Goal: Information Seeking & Learning: Understand process/instructions

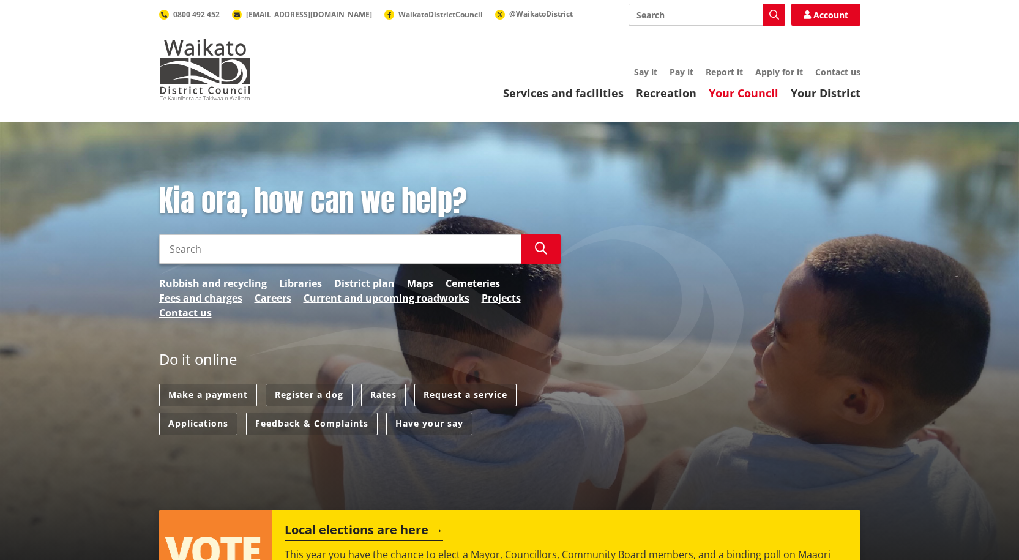
click at [746, 89] on link "Your Council" at bounding box center [744, 93] width 70 height 15
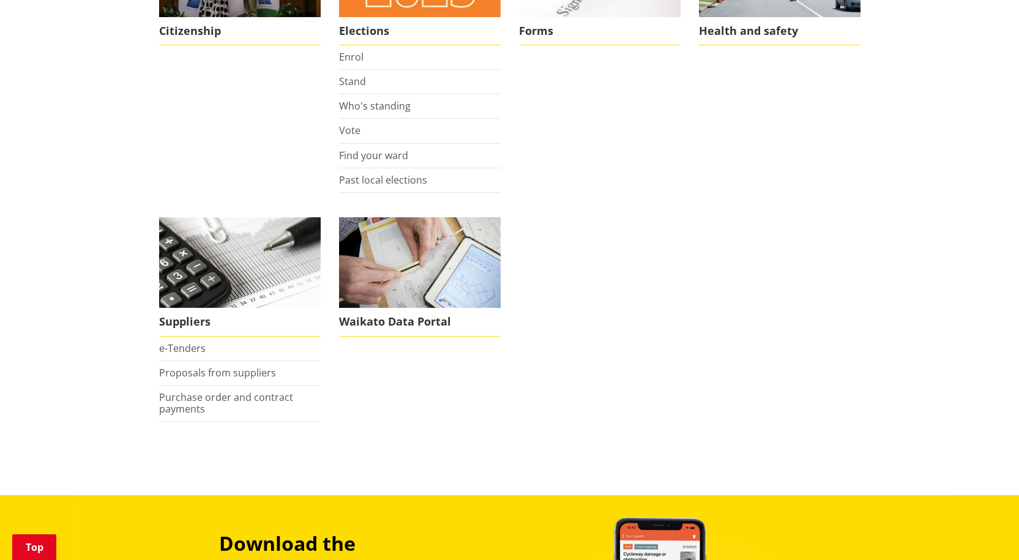
scroll to position [1002, 0]
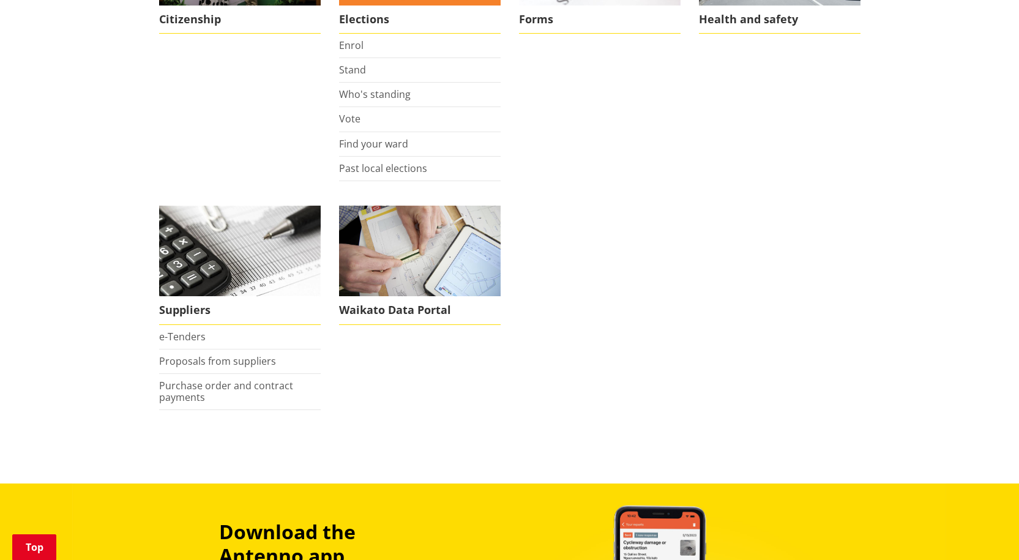
drag, startPoint x: 1021, startPoint y: 92, endPoint x: 1027, endPoint y: 358, distance: 266.3
click at [1018, 358] on html "Skip to content Toggle search Toggle navigation Services and facilities Recreat…" at bounding box center [509, 11] width 1019 height 2026
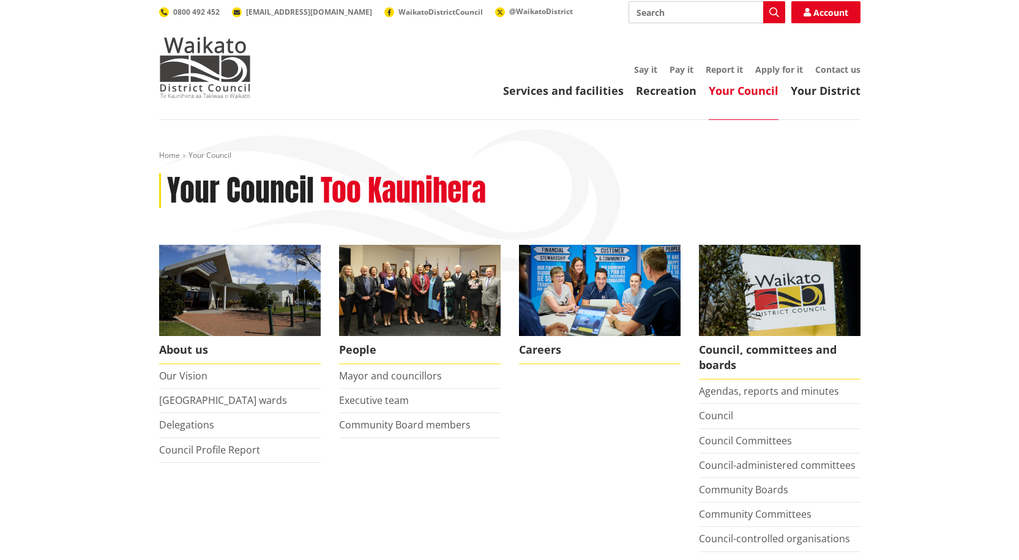
scroll to position [0, 0]
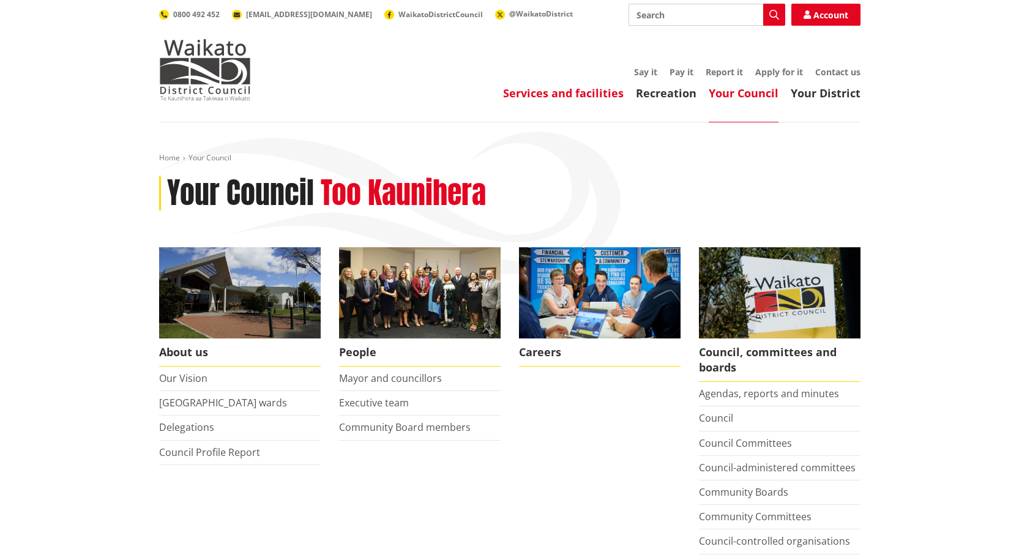
click at [546, 95] on link "Services and facilities" at bounding box center [563, 93] width 121 height 15
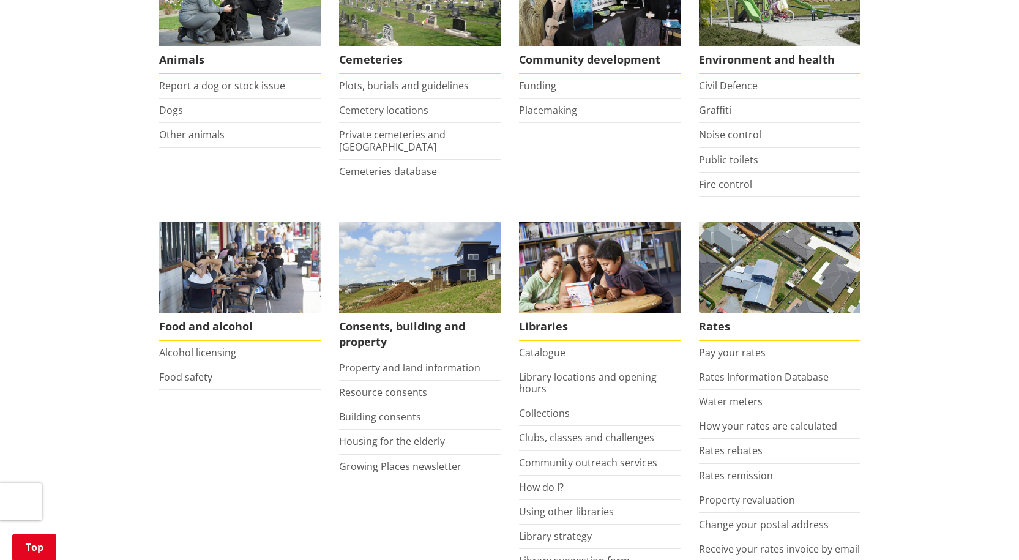
scroll to position [385, 0]
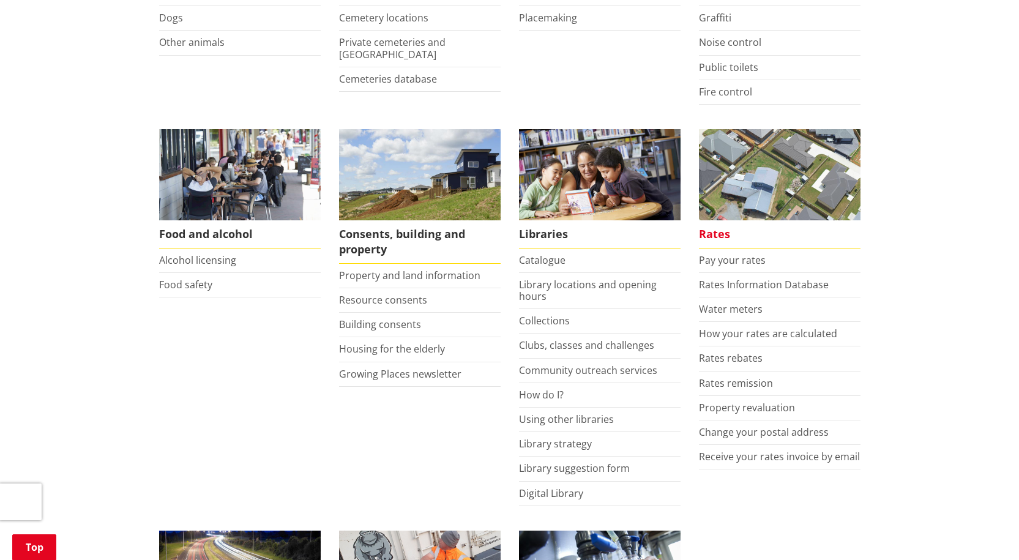
click at [714, 233] on span "Rates" at bounding box center [780, 234] width 162 height 28
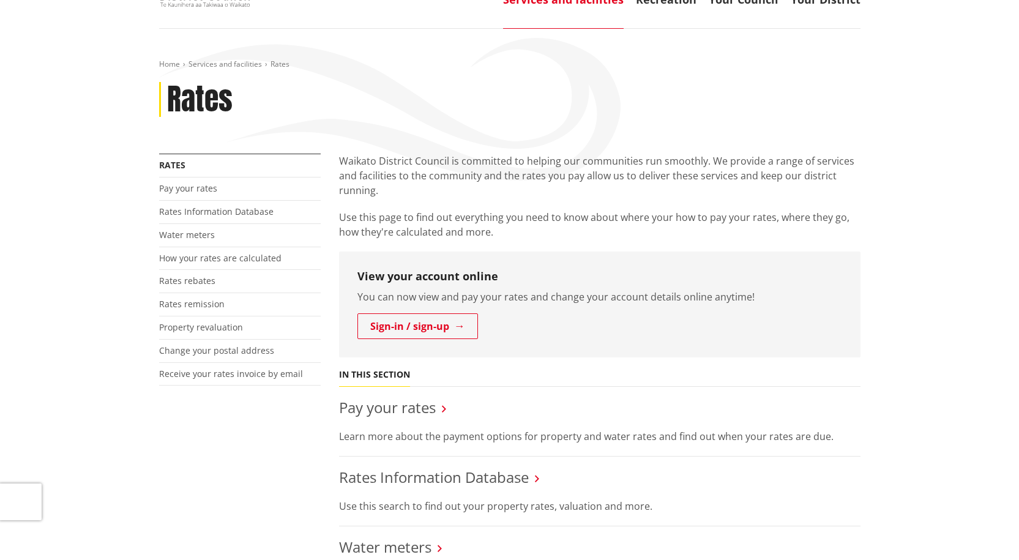
scroll to position [173, 0]
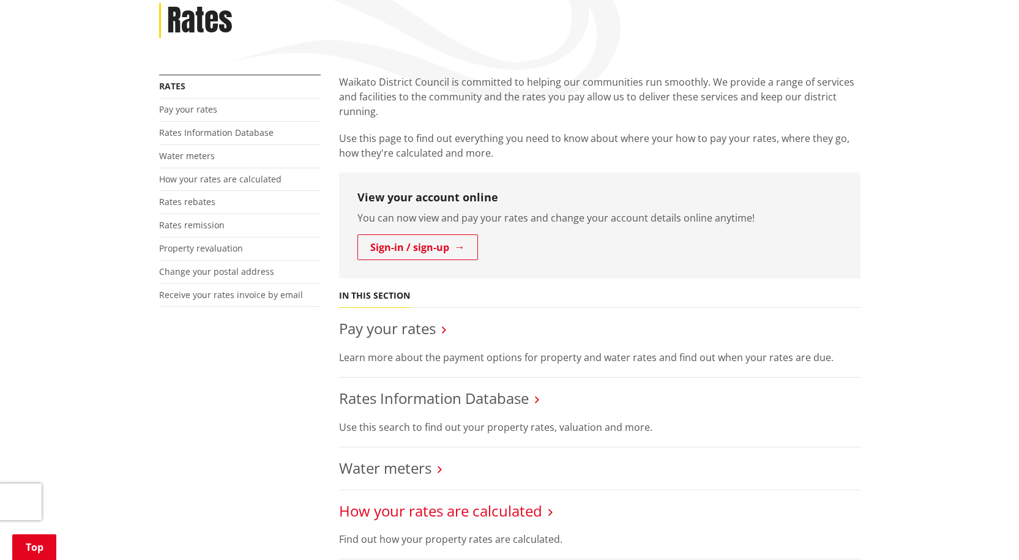
click at [423, 505] on link "How your rates are calculated" at bounding box center [440, 511] width 203 height 20
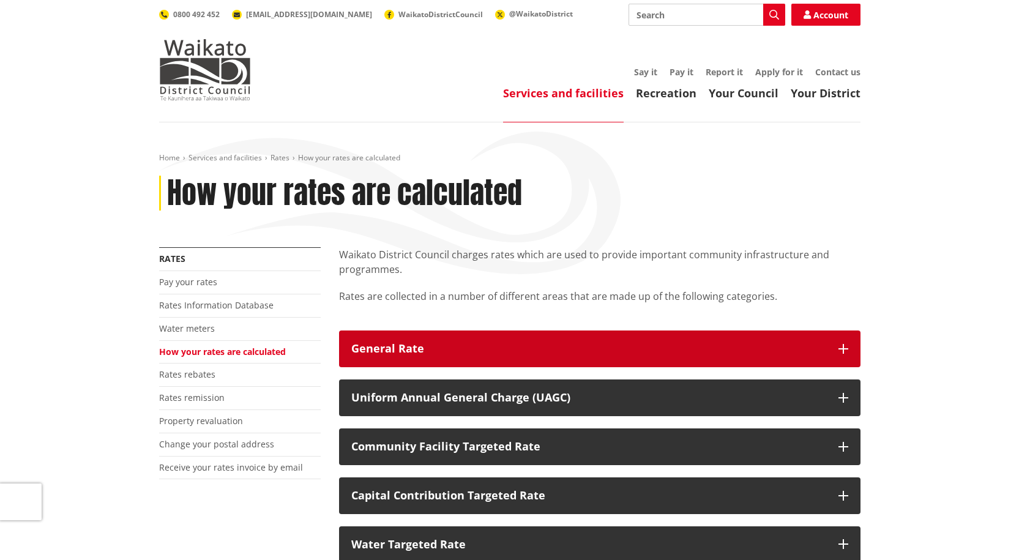
click at [848, 351] on icon "button" at bounding box center [843, 349] width 10 height 10
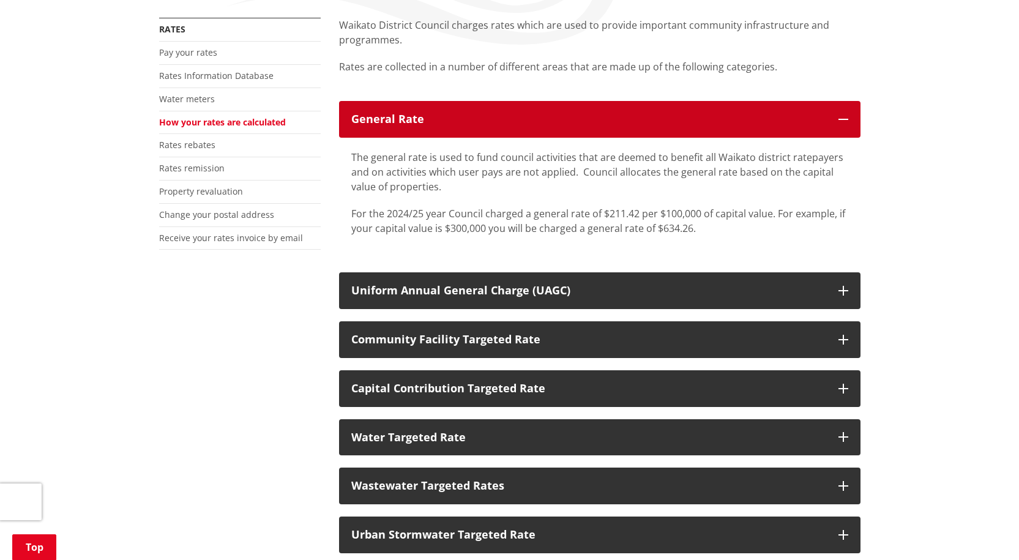
scroll to position [228, 0]
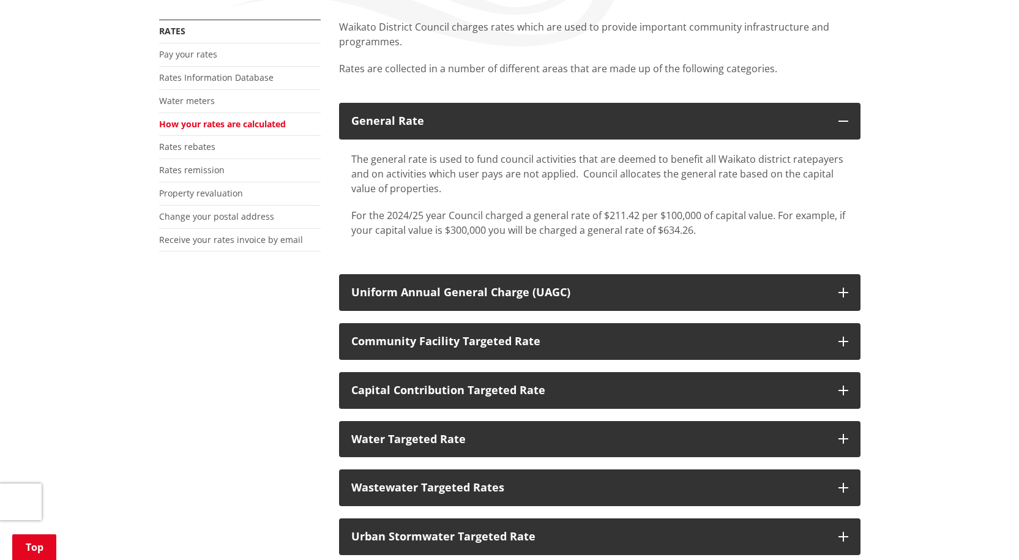
click at [958, 240] on div "Home Services and facilities Rates How your rates are calculated How your rates…" at bounding box center [509, 480] width 1019 height 1171
click at [958, 245] on div "Home Services and facilities Rates How your rates are calculated How your rates…" at bounding box center [509, 480] width 1019 height 1171
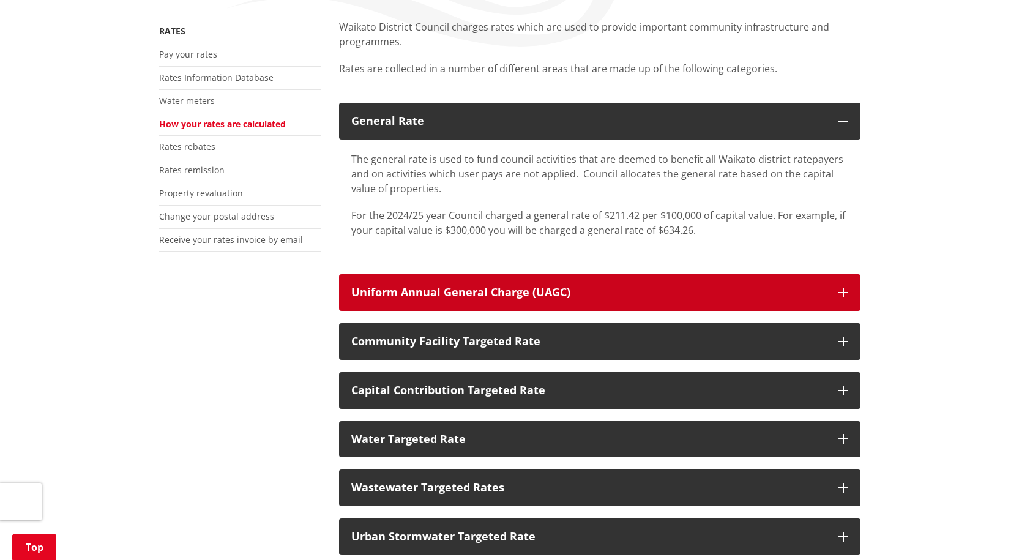
click at [840, 291] on icon "button" at bounding box center [843, 293] width 10 height 10
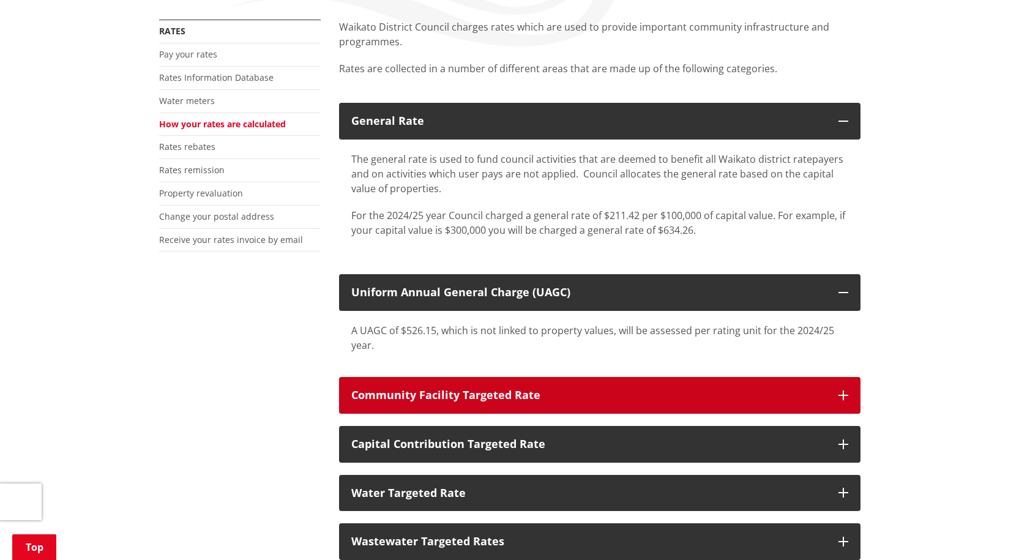
click at [839, 393] on icon "button" at bounding box center [843, 395] width 10 height 10
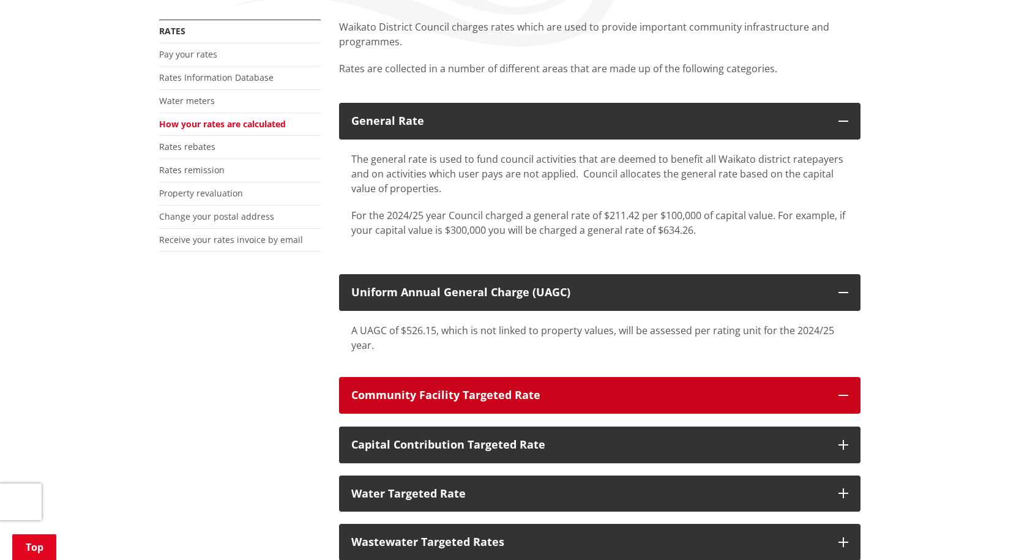
click at [839, 393] on icon "button" at bounding box center [843, 395] width 10 height 10
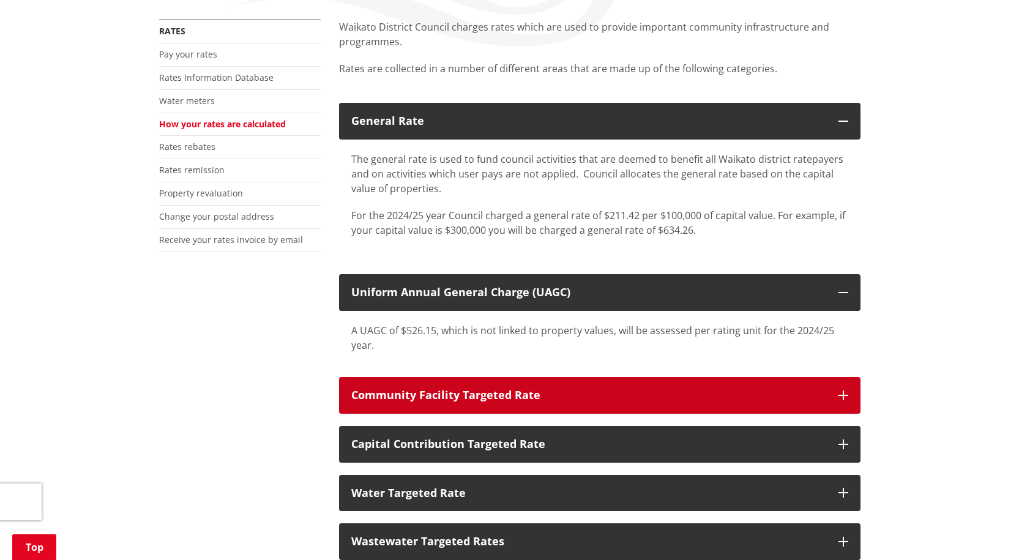
click at [839, 393] on icon "button" at bounding box center [843, 395] width 10 height 10
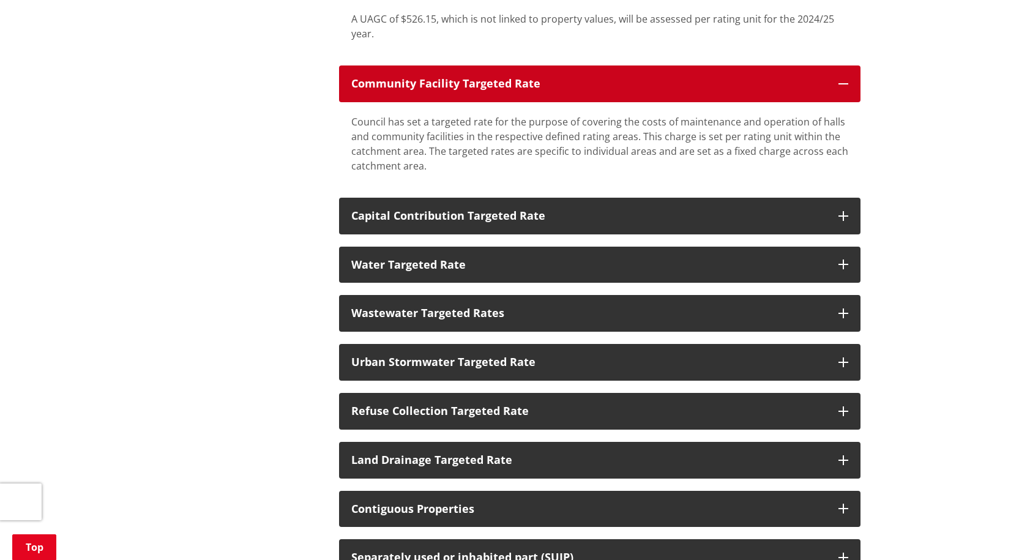
scroll to position [541, 0]
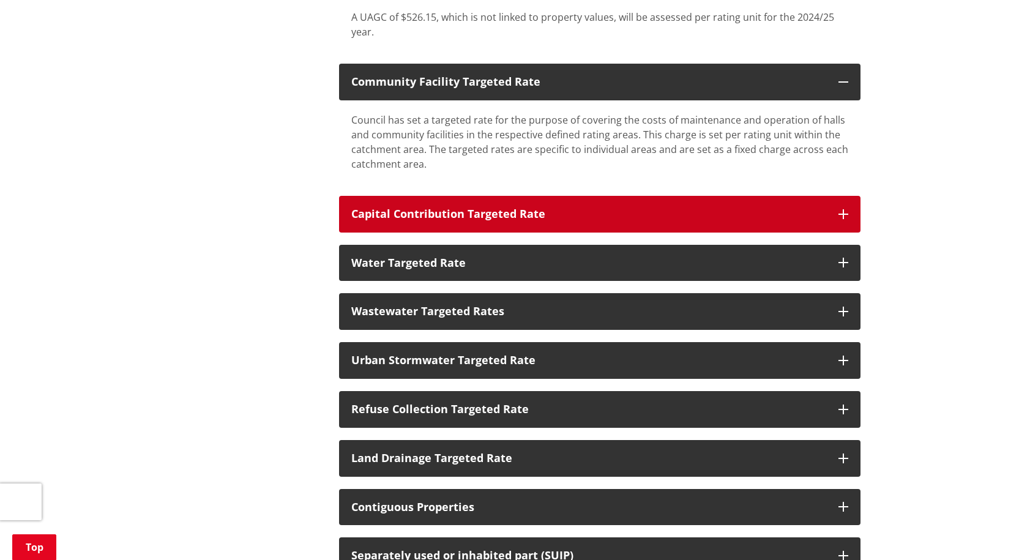
click at [845, 216] on icon "button" at bounding box center [843, 214] width 10 height 10
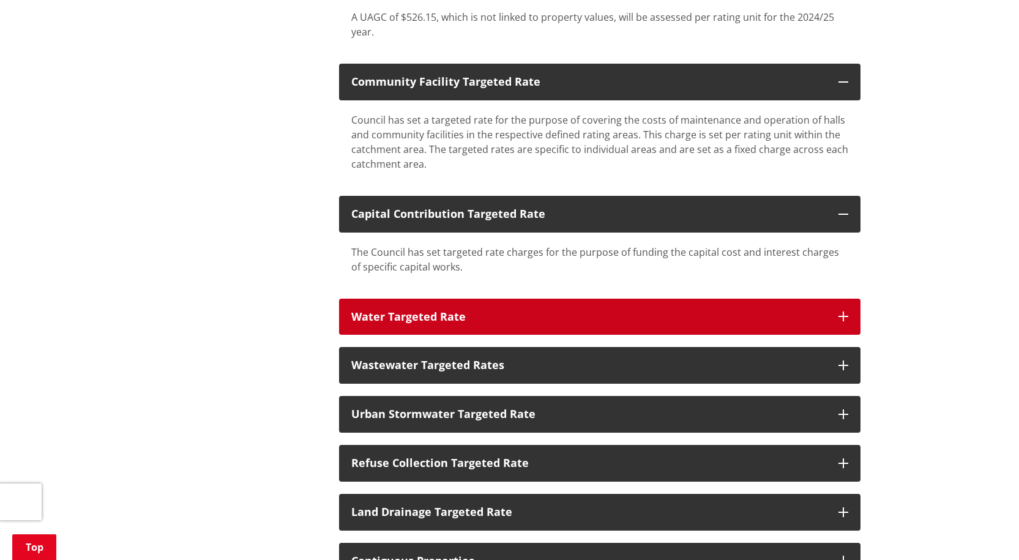
click at [845, 318] on icon "button" at bounding box center [843, 316] width 10 height 10
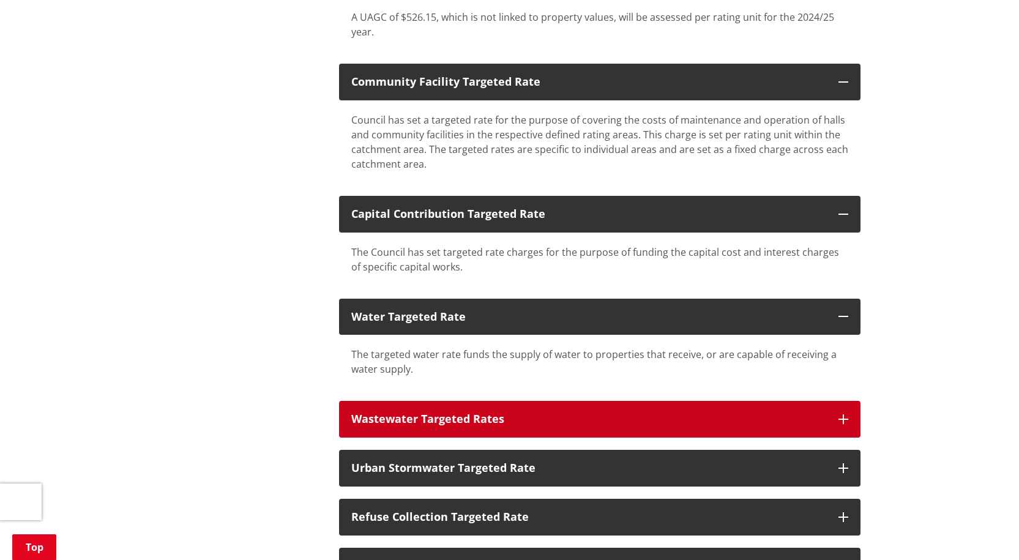
click at [844, 418] on icon "button" at bounding box center [843, 419] width 10 height 10
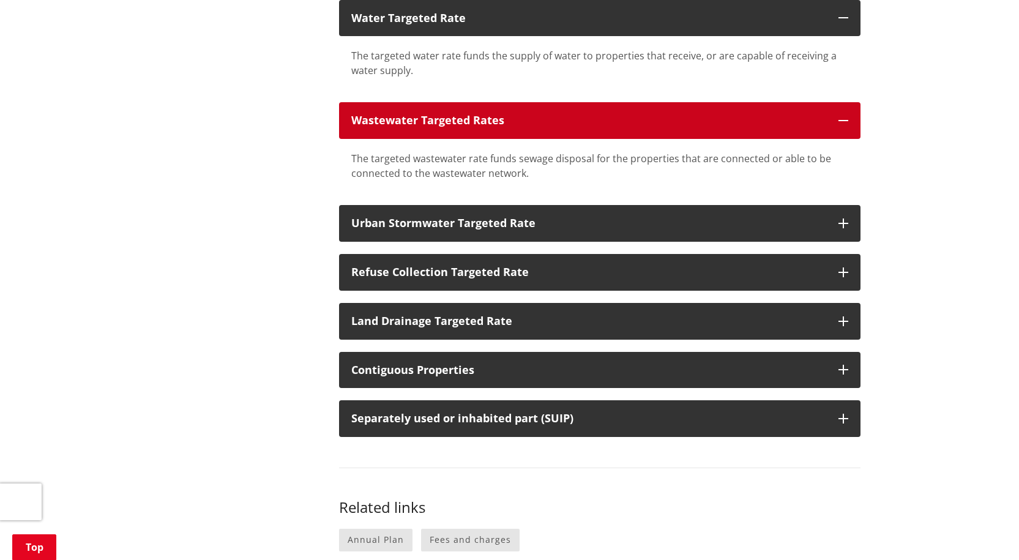
scroll to position [845, 0]
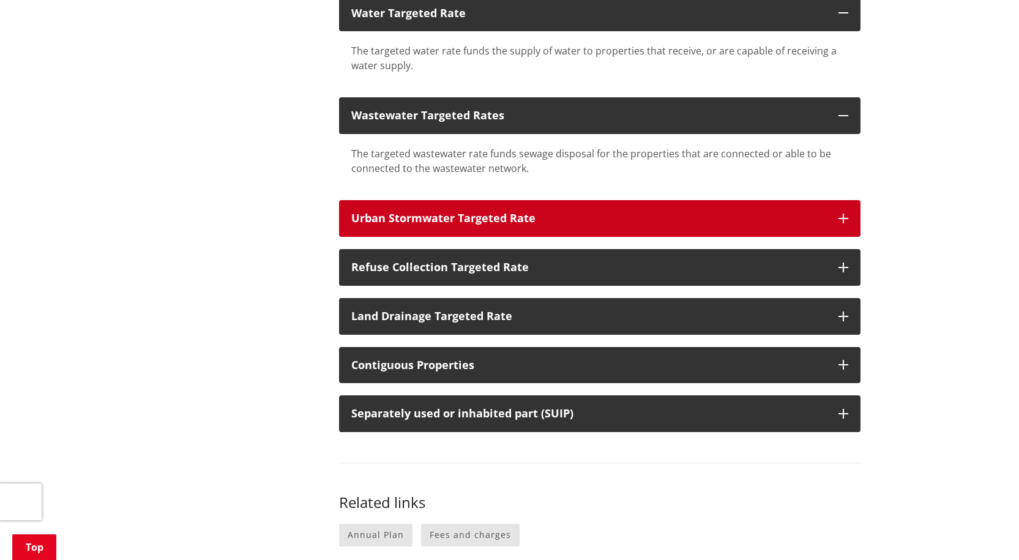
click at [847, 218] on icon "button" at bounding box center [843, 219] width 10 height 10
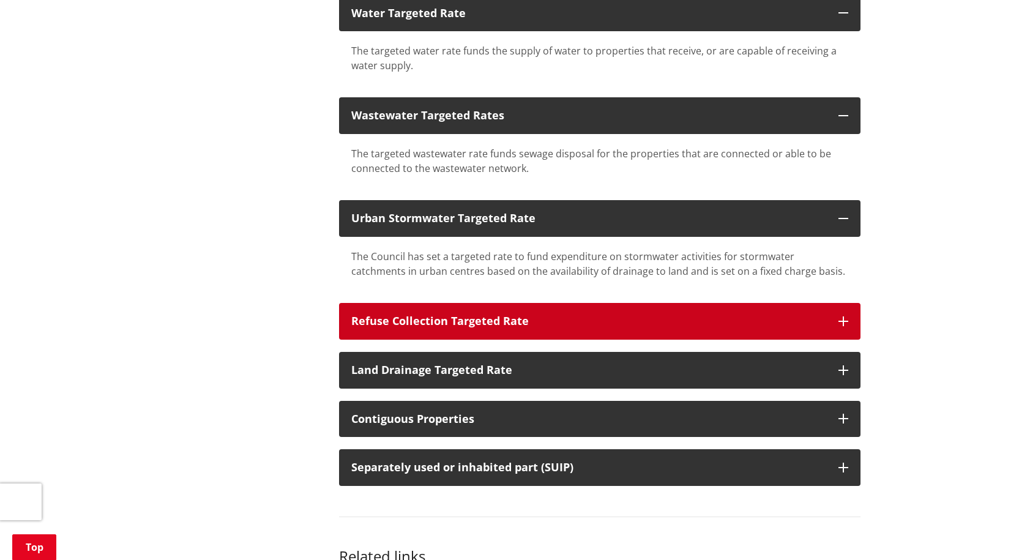
click at [846, 331] on button "Refuse Collection Targeted Rate" at bounding box center [599, 321] width 521 height 37
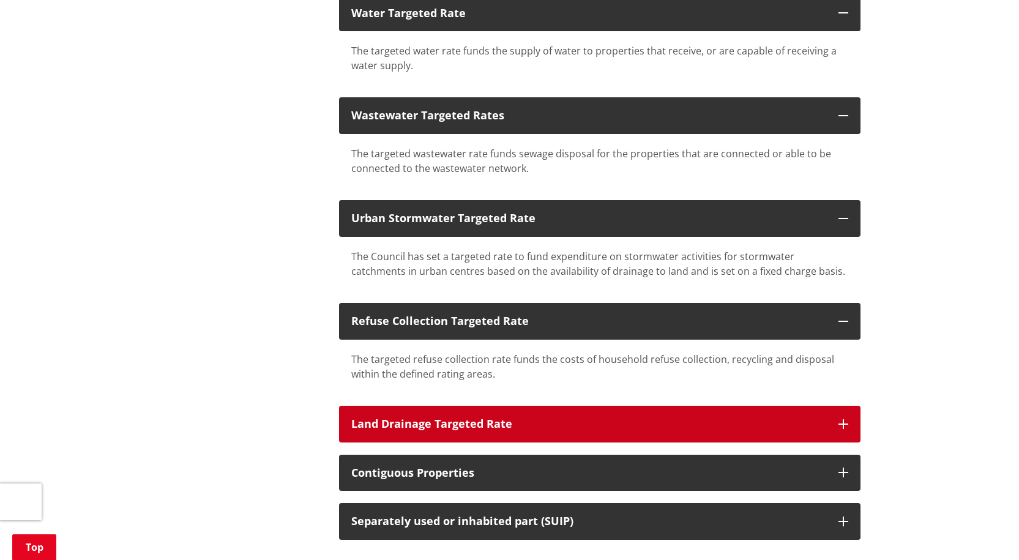
click at [842, 423] on icon "button" at bounding box center [843, 424] width 10 height 10
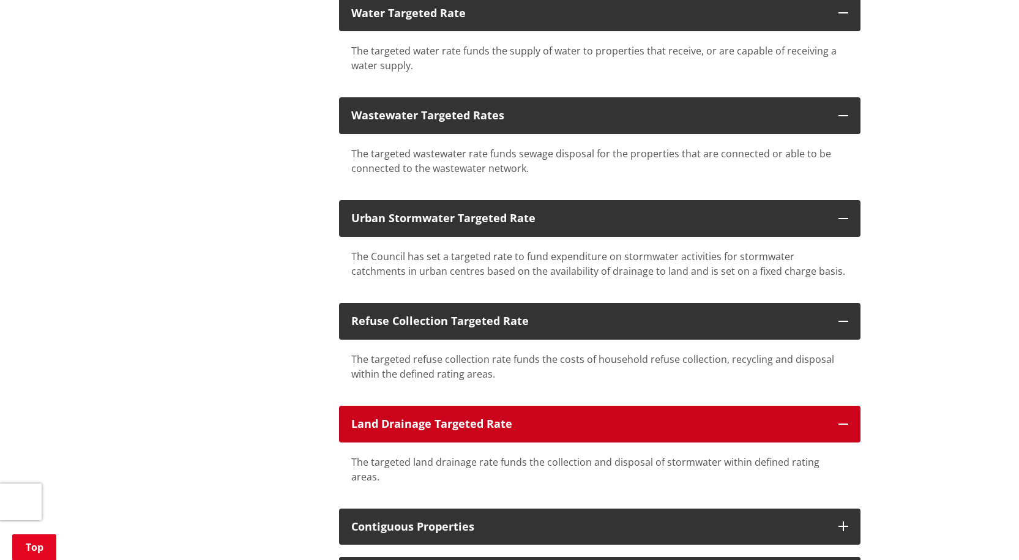
scroll to position [852, 0]
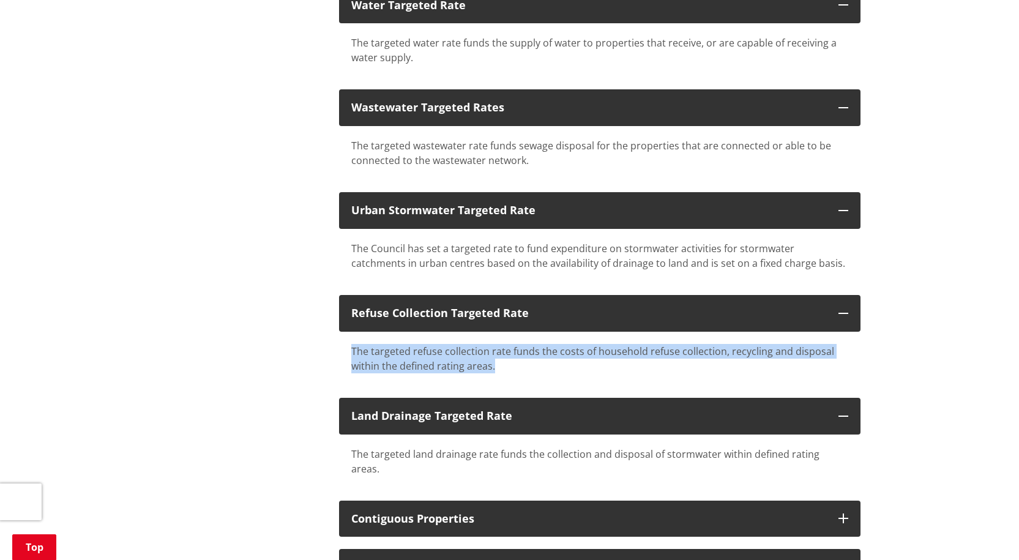
drag, startPoint x: 1015, startPoint y: 328, endPoint x: 1015, endPoint y: 364, distance: 35.5
click at [1015, 364] on div "Home Services and facilities Rates How your rates are calculated How your rates…" at bounding box center [509, 85] width 1019 height 1631
click at [971, 311] on div "Home Services and facilities Rates How your rates are calculated How your rates…" at bounding box center [509, 85] width 1019 height 1631
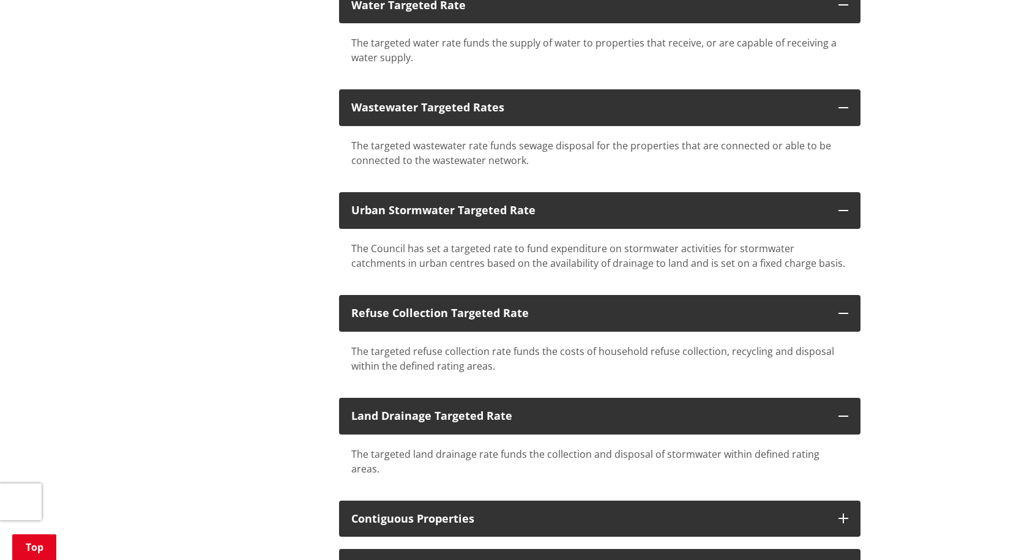
click at [973, 313] on div "Home Services and facilities Rates How your rates are calculated How your rates…" at bounding box center [509, 85] width 1019 height 1631
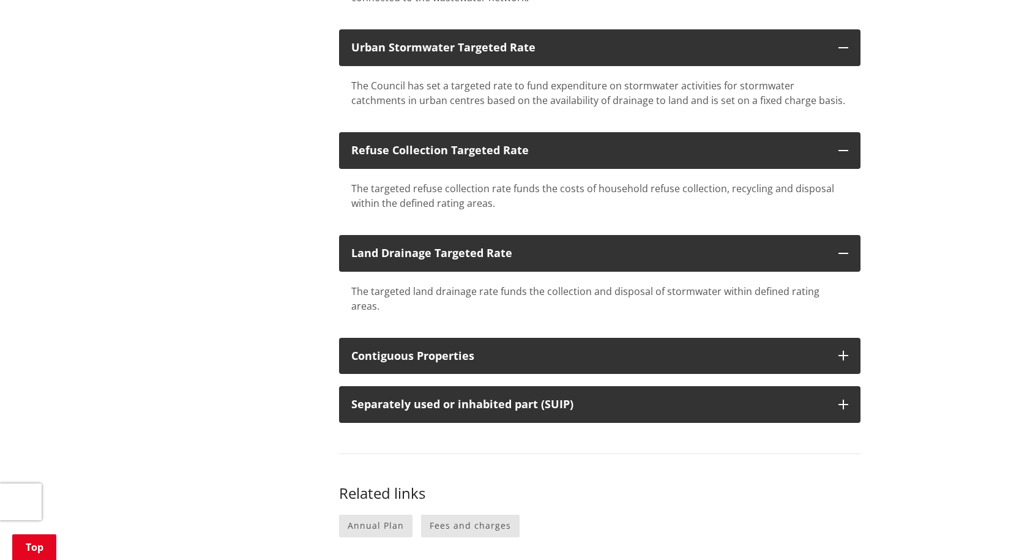
scroll to position [1021, 0]
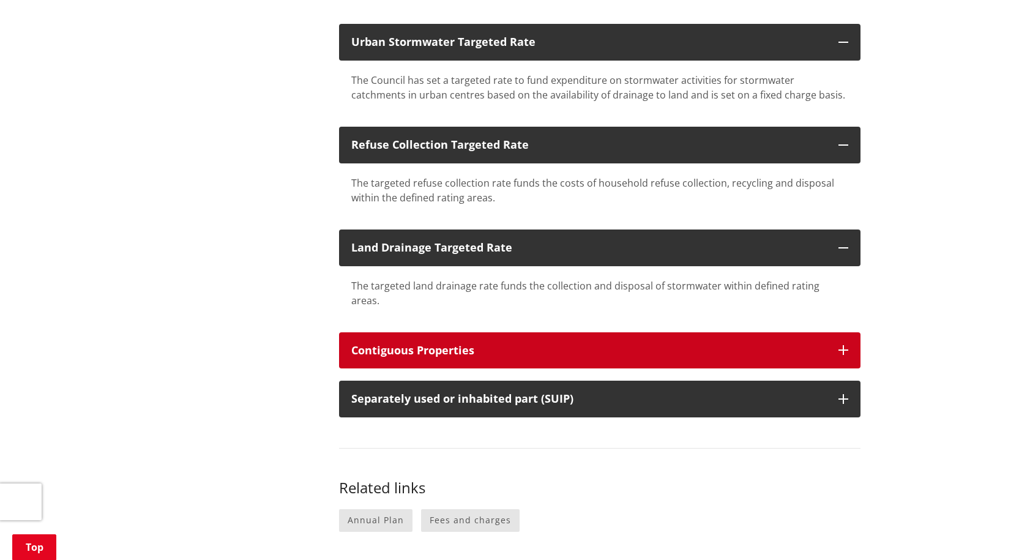
click at [843, 345] on icon "button" at bounding box center [843, 350] width 10 height 10
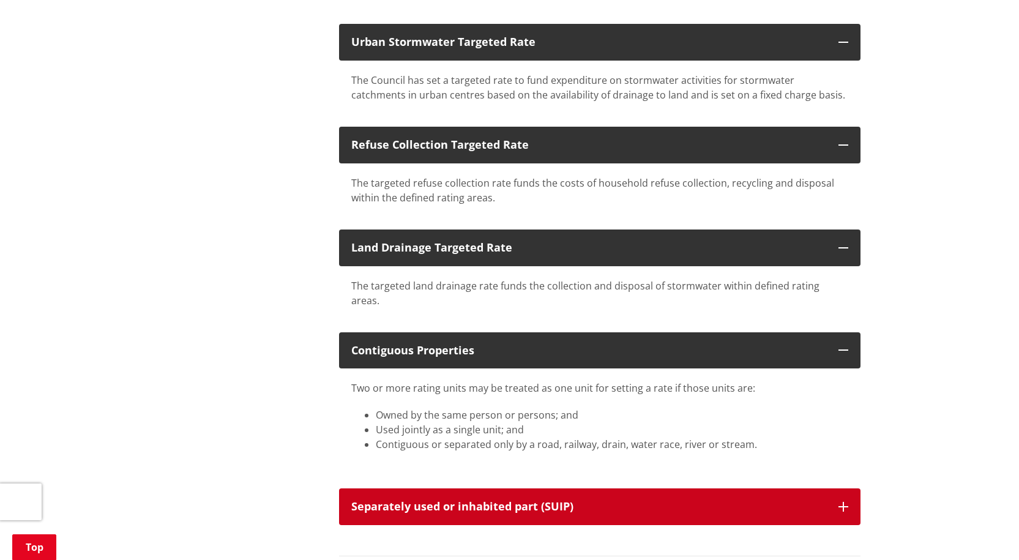
click at [841, 502] on icon "button" at bounding box center [843, 507] width 10 height 10
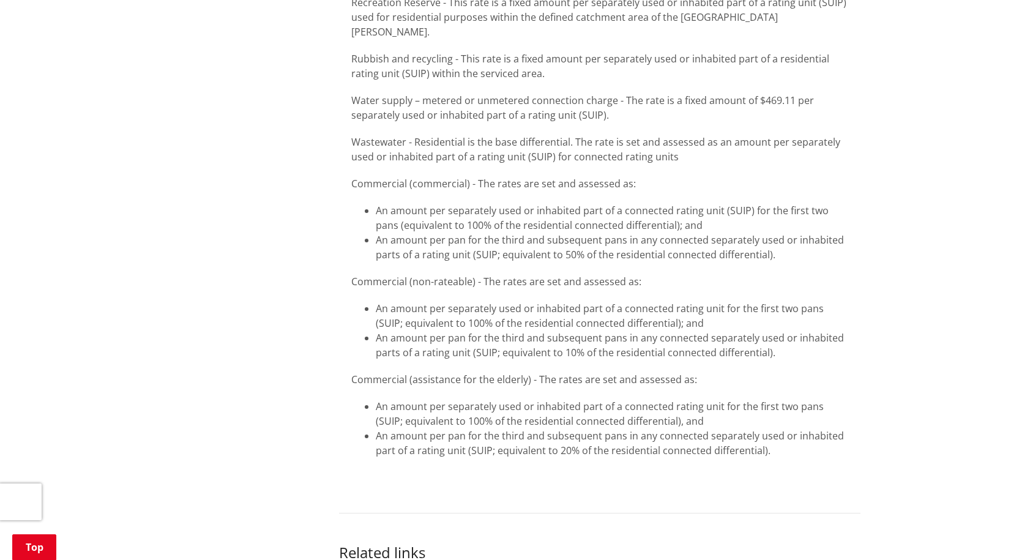
scroll to position [1655, 0]
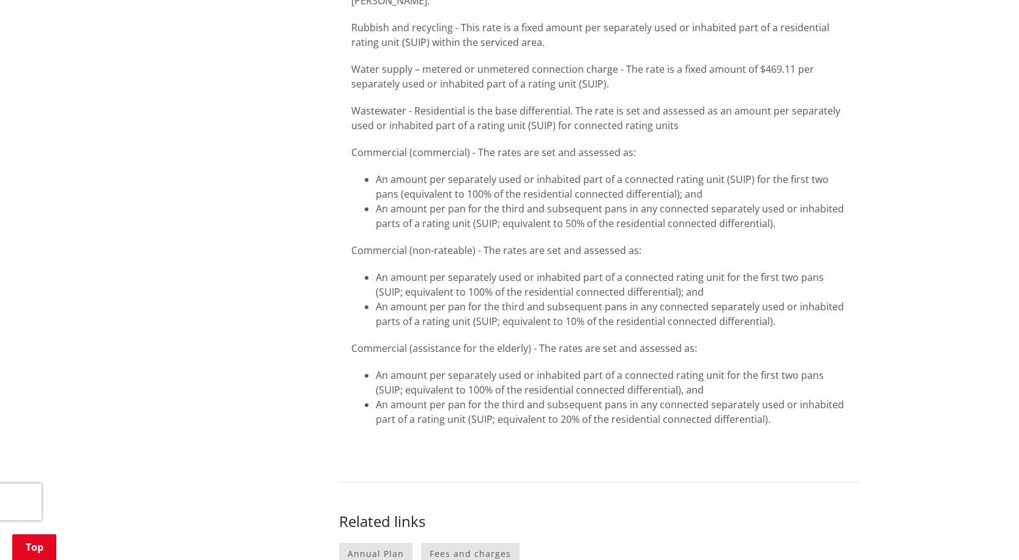
scroll to position [1830, 0]
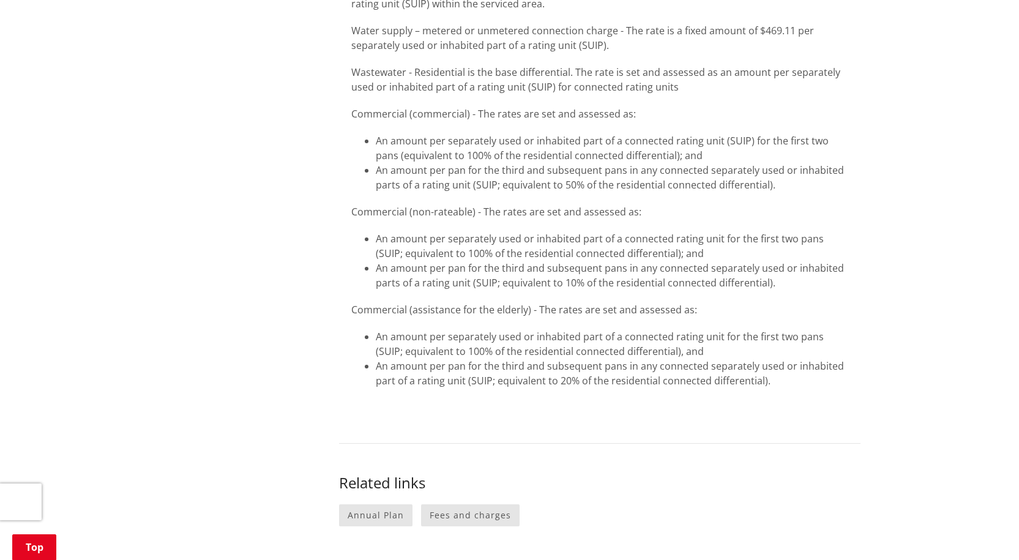
drag, startPoint x: 1015, startPoint y: 365, endPoint x: 1010, endPoint y: 379, distance: 14.9
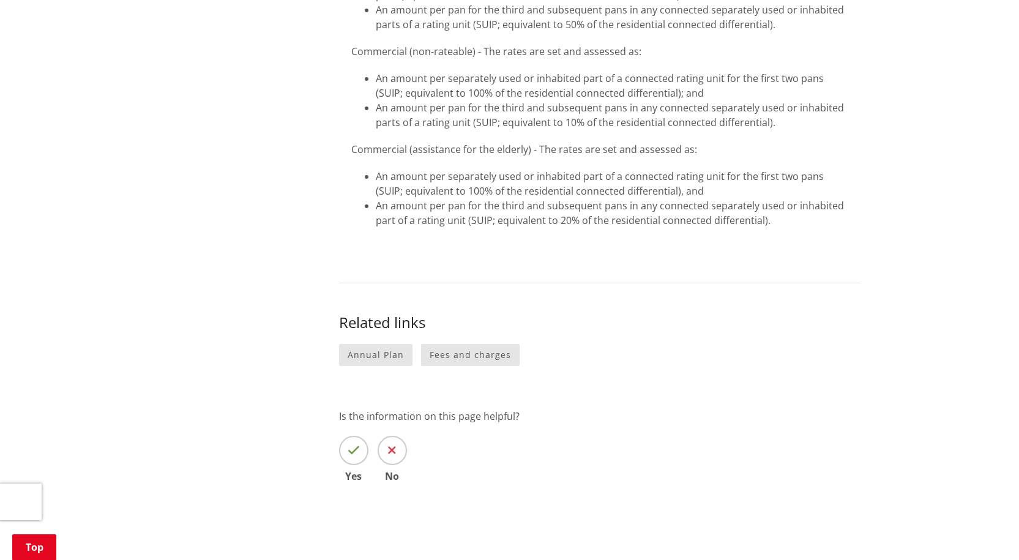
scroll to position [1715, 0]
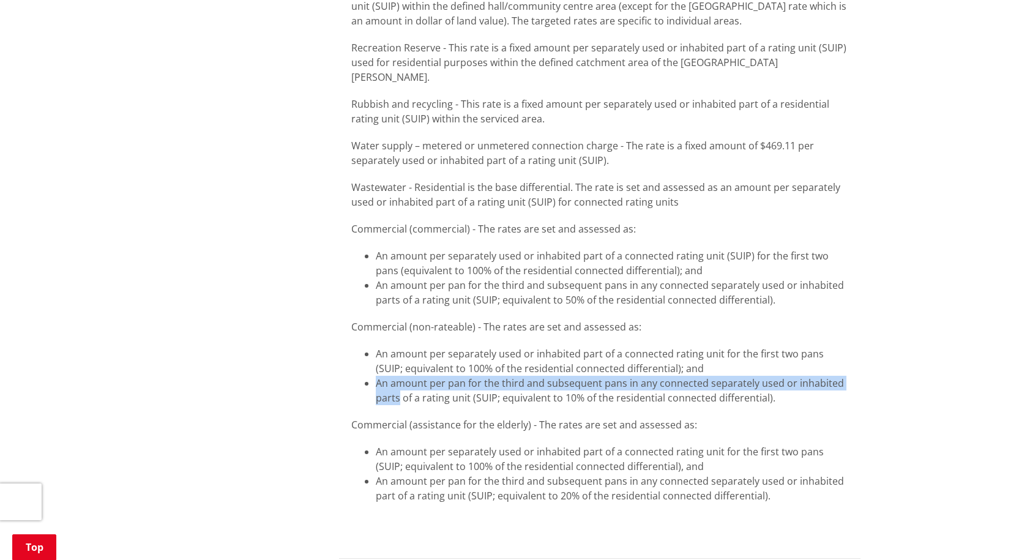
drag, startPoint x: 39, startPoint y: 354, endPoint x: 16, endPoint y: 356, distance: 23.3
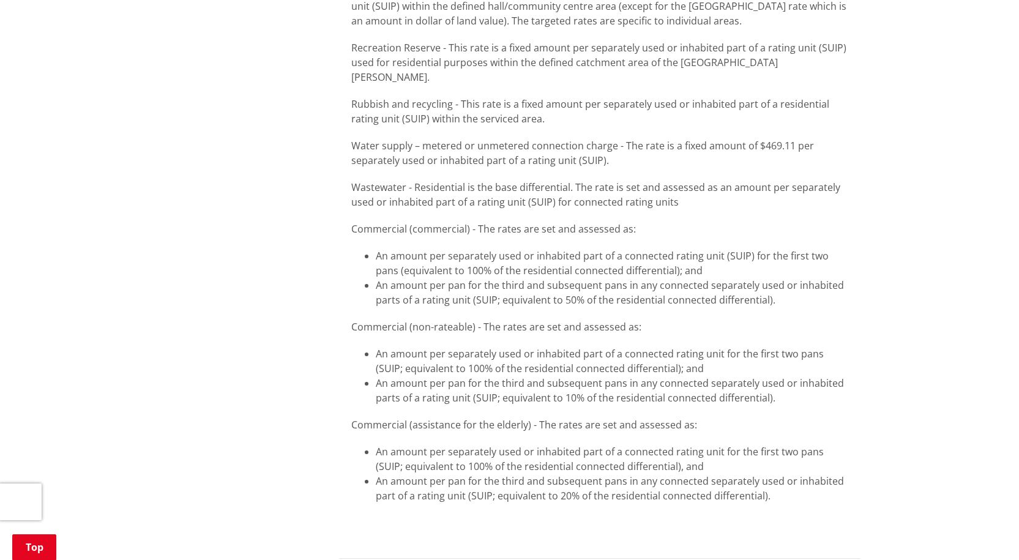
click at [641, 417] on p "Commercial (assistance for the elderly) - The rates are set and assessed as:" at bounding box center [599, 424] width 497 height 15
